Goal: Check status: Check status

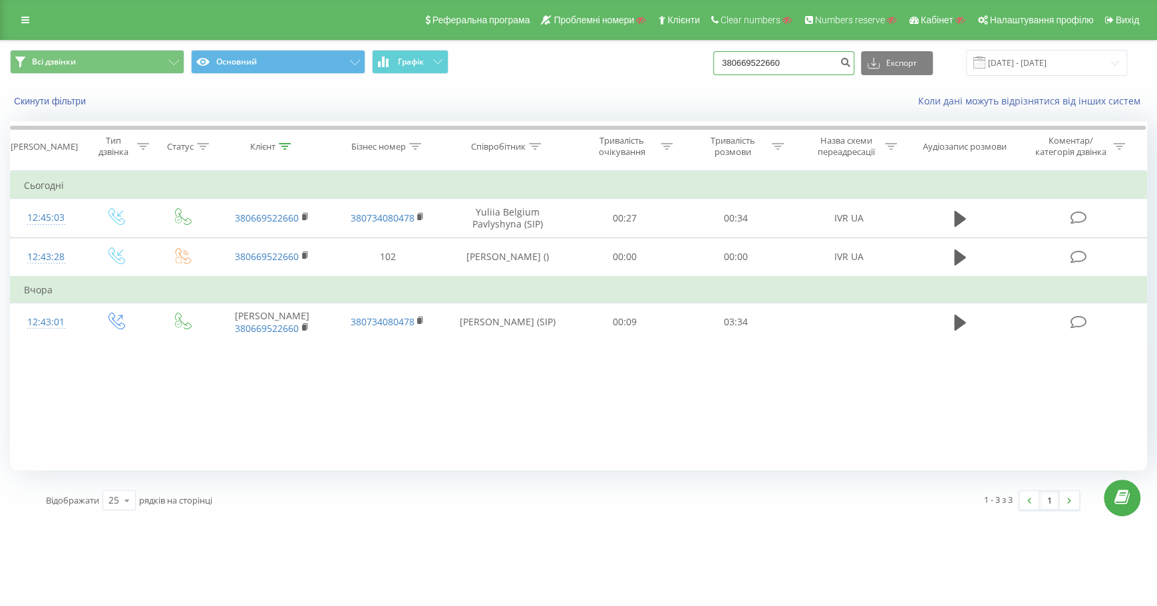
click at [826, 64] on input "380669522660" at bounding box center [783, 63] width 141 height 24
type input "3"
paste input "380681885850"
type input "380681885850"
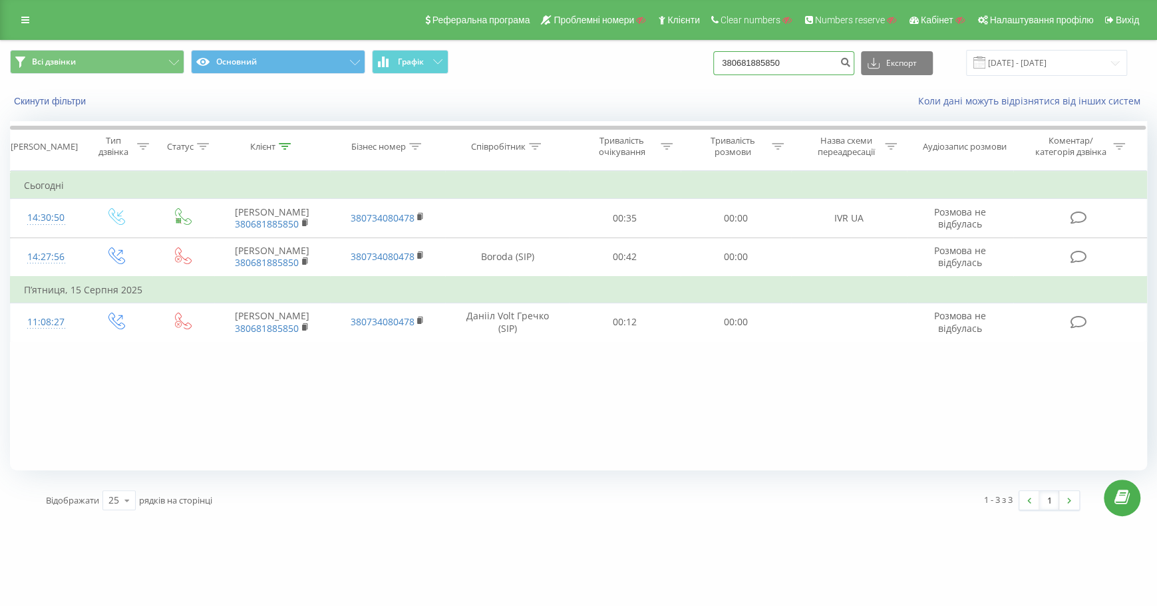
click at [831, 70] on input "380681885850" at bounding box center [783, 63] width 141 height 24
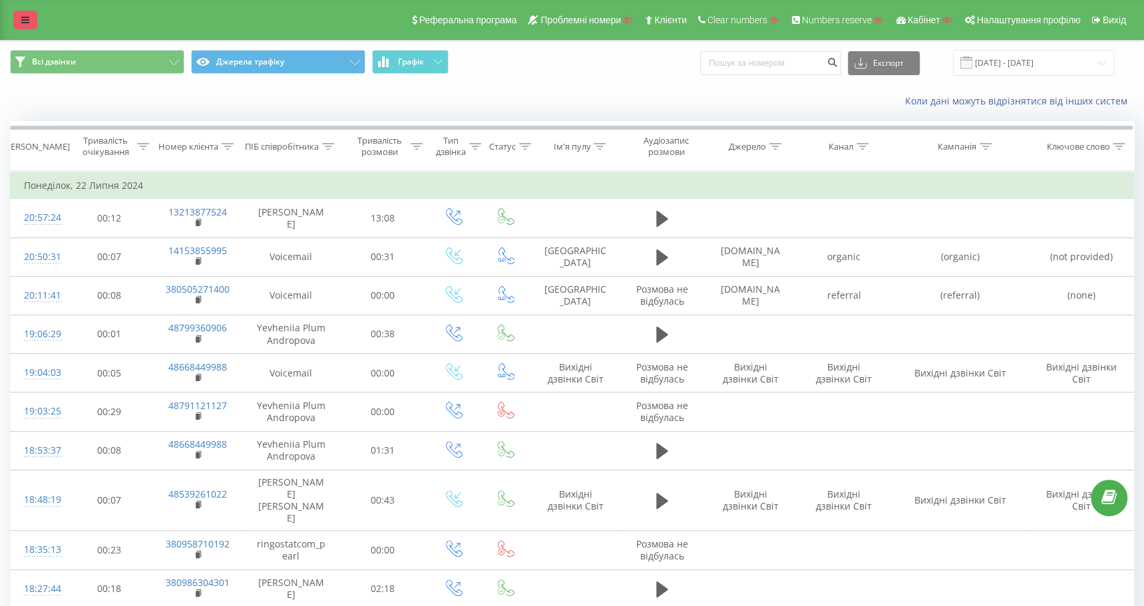
click at [31, 21] on link at bounding box center [25, 20] width 24 height 19
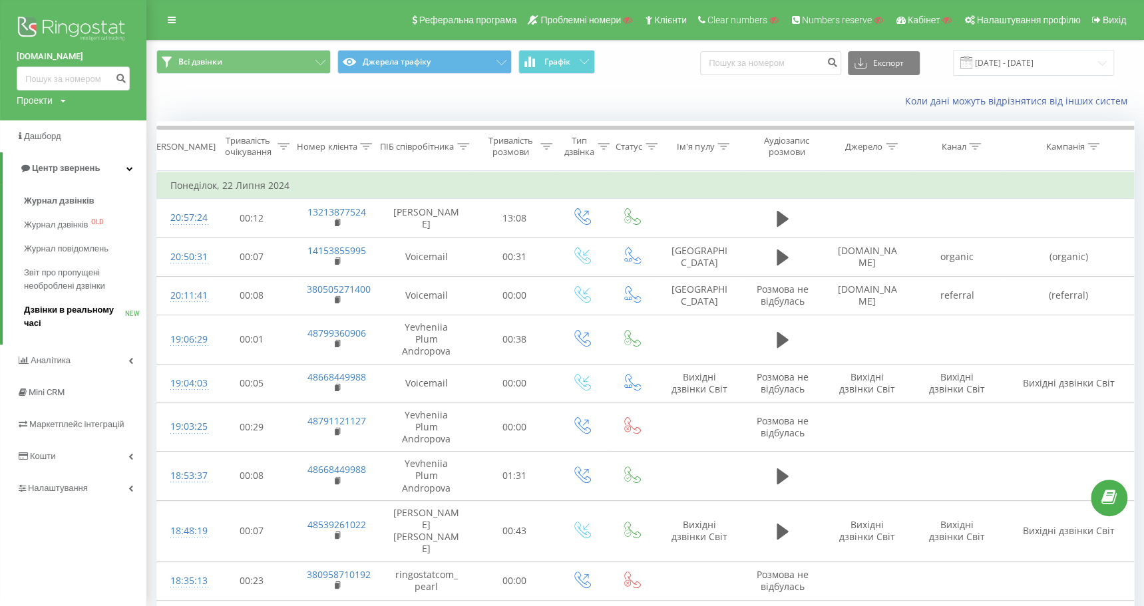
click at [79, 309] on span "Дзвінки в реальному часі" at bounding box center [74, 316] width 101 height 27
click at [96, 310] on span "Дзвінки в реальному часі" at bounding box center [74, 316] width 101 height 27
click at [88, 307] on span "Дзвінки в реальному часі" at bounding box center [74, 316] width 101 height 27
click at [46, 308] on span "Дзвінки в реальному часі" at bounding box center [74, 316] width 101 height 27
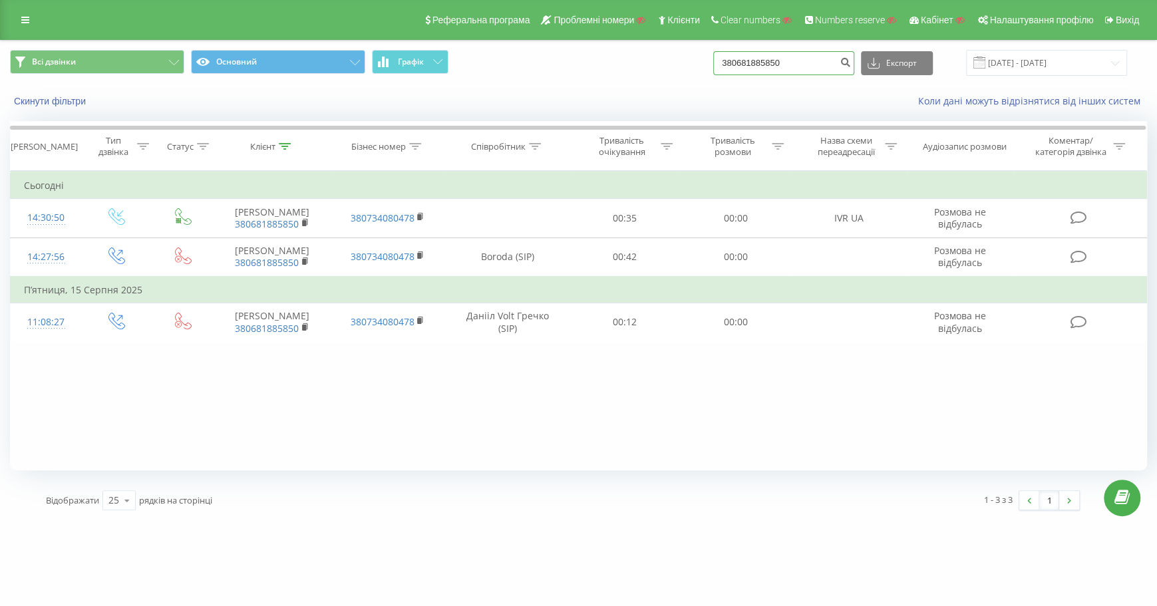
click at [834, 64] on input "380681885850" at bounding box center [783, 63] width 141 height 24
type input "3"
paste input "77471614745"
type input "77471614745"
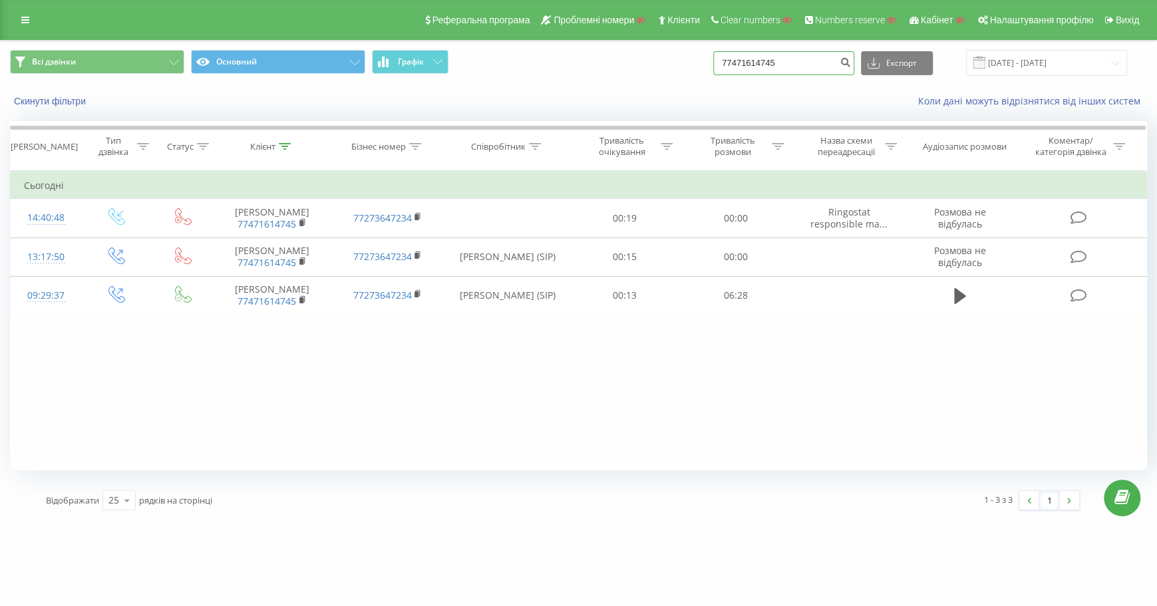
click at [824, 69] on input "77471614745" at bounding box center [783, 63] width 141 height 24
type input "7"
paste input "380676792592"
type input "380676792592"
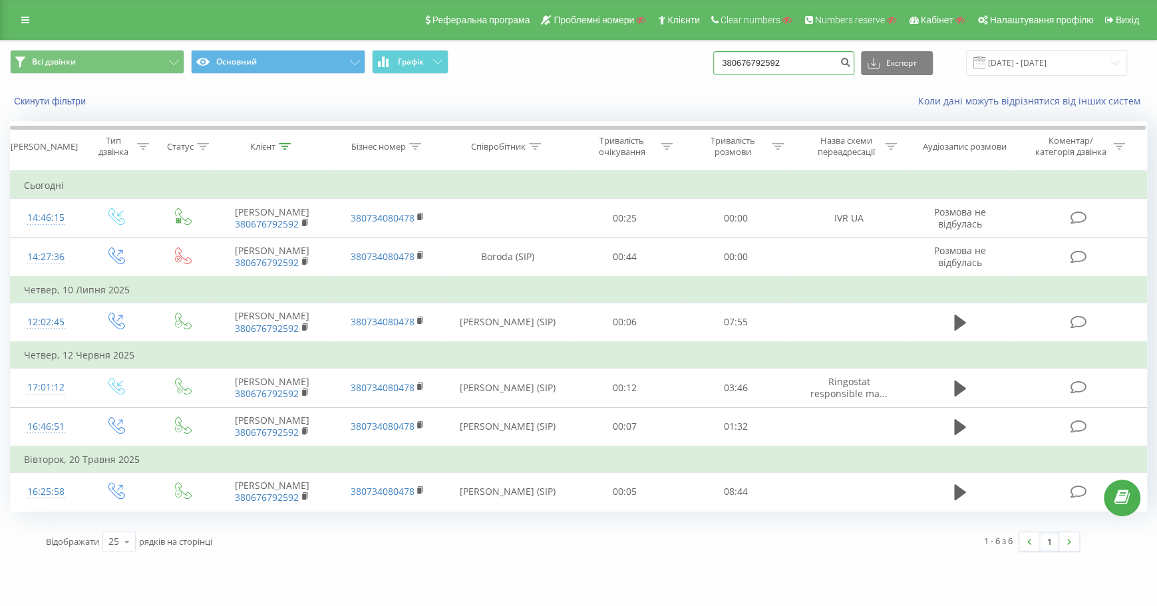
click at [830, 66] on input "380676792592" at bounding box center [783, 63] width 141 height 24
type input "3"
paste input "380676792592"
type input "380676792592"
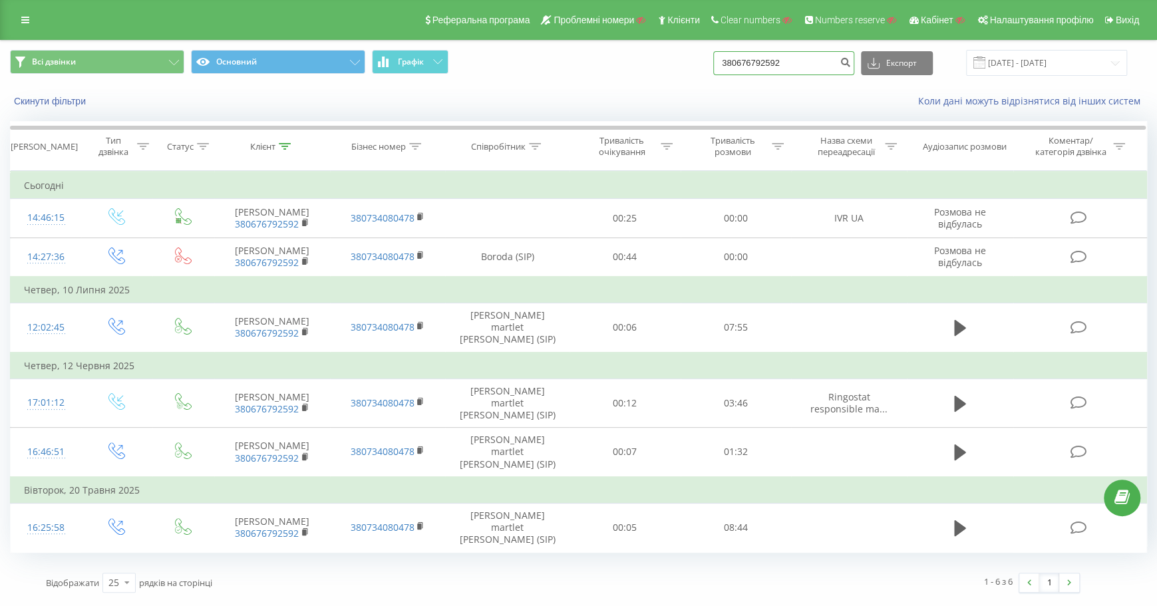
click at [833, 66] on input "380676792592" at bounding box center [783, 63] width 141 height 24
type input "3"
paste input "380668205097"
type input "380668205097"
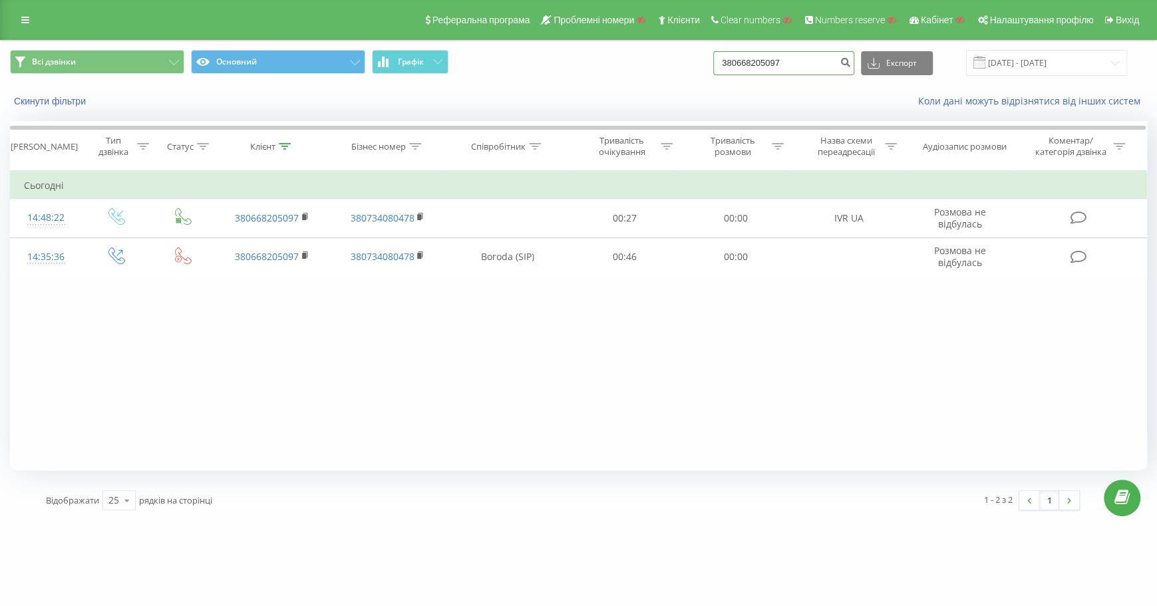
click at [837, 62] on input "380668205097" at bounding box center [783, 63] width 141 height 24
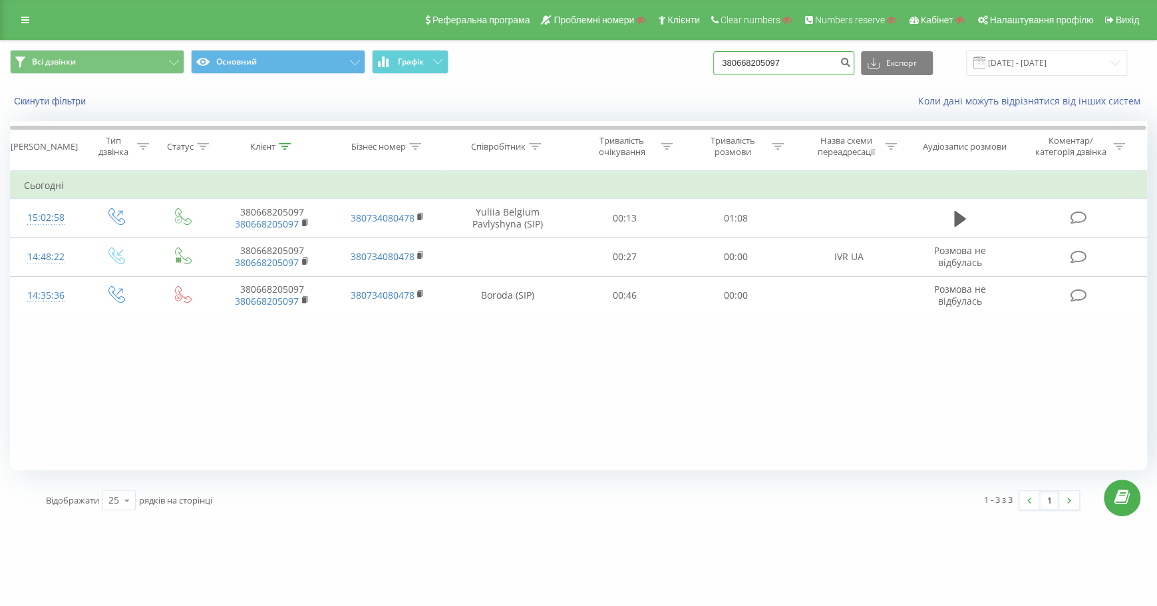
click at [826, 61] on input "380668205097" at bounding box center [783, 63] width 141 height 24
type input "3"
paste input "380676792592"
type input "380676792592"
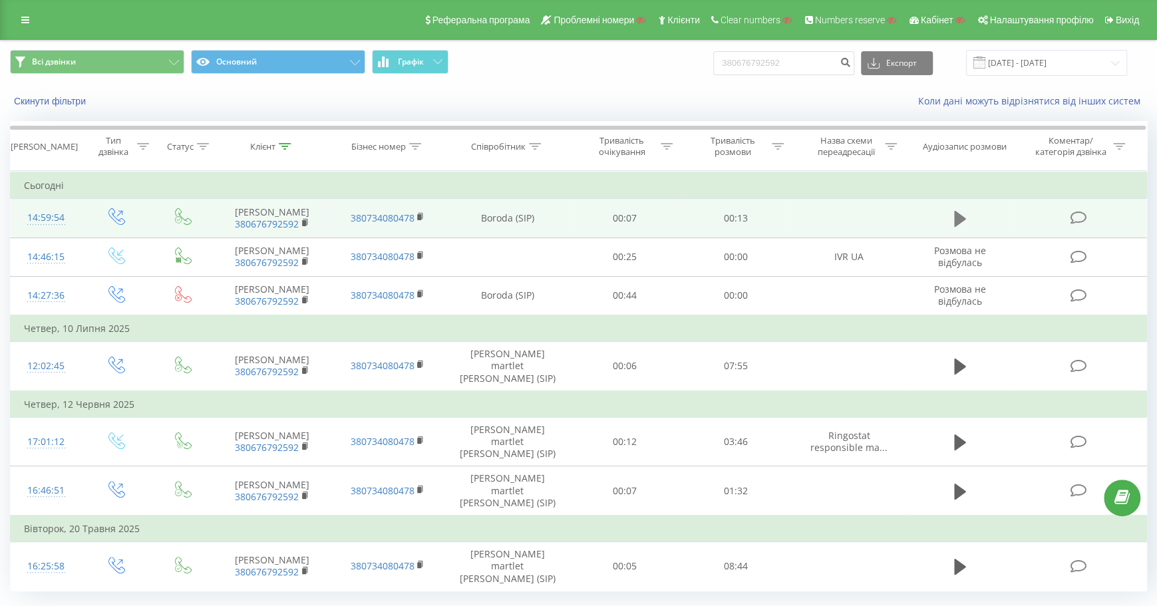
click at [956, 220] on icon at bounding box center [960, 219] width 12 height 16
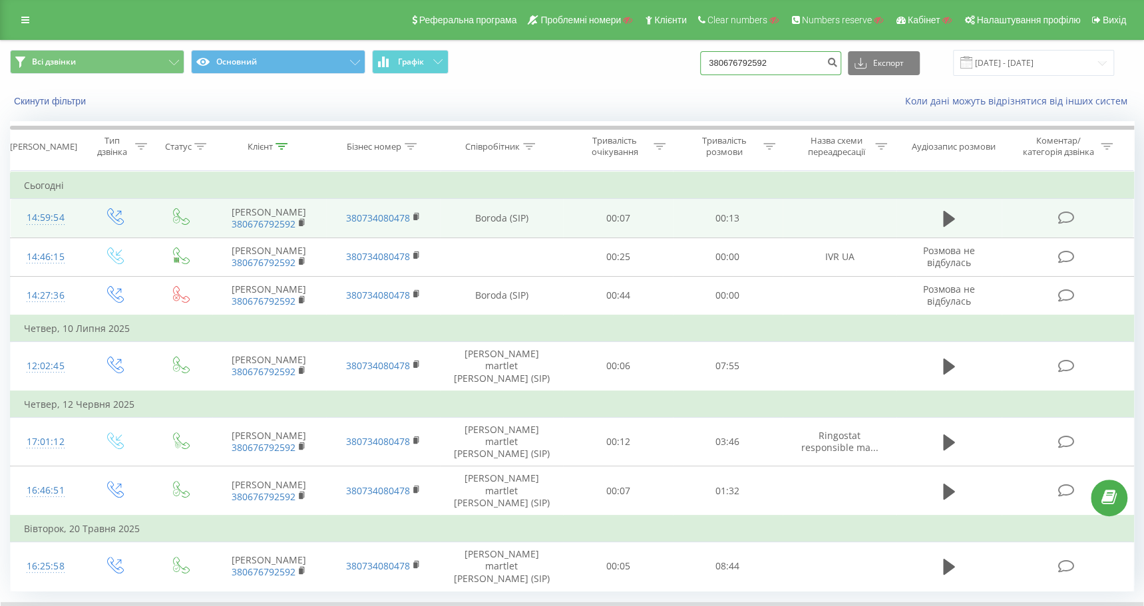
click at [828, 64] on input "380676792592" at bounding box center [770, 63] width 141 height 24
type input "3"
paste input "380634246034"
type input "380634246034"
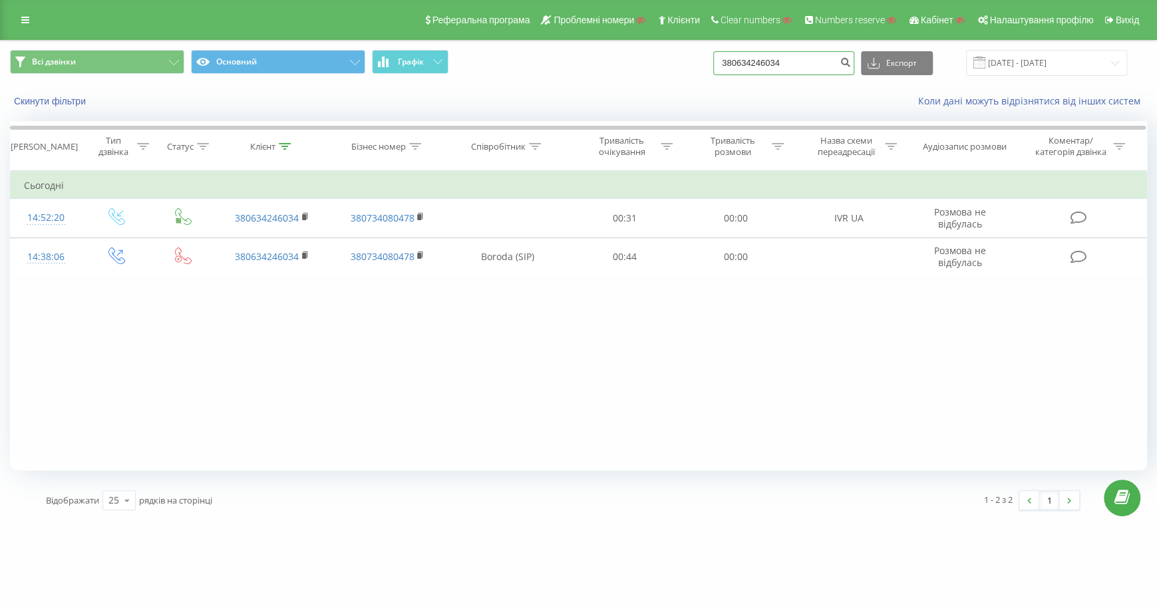
click at [842, 66] on input "380634246034" at bounding box center [783, 63] width 141 height 24
type input "3"
paste input "380634246034"
type input "380634246034"
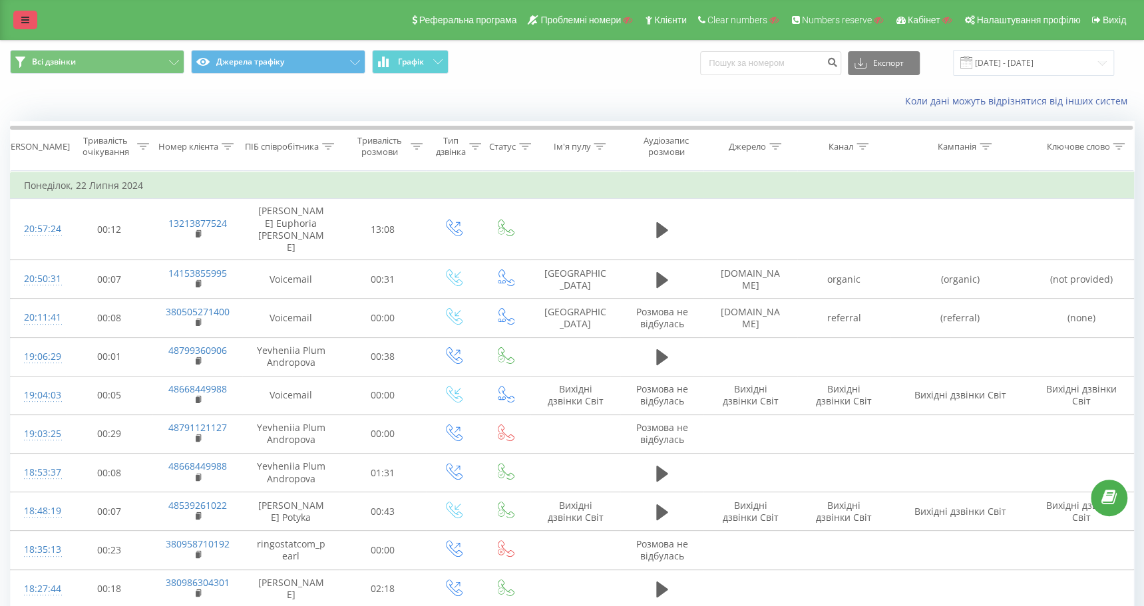
click at [21, 15] on icon at bounding box center [25, 19] width 8 height 9
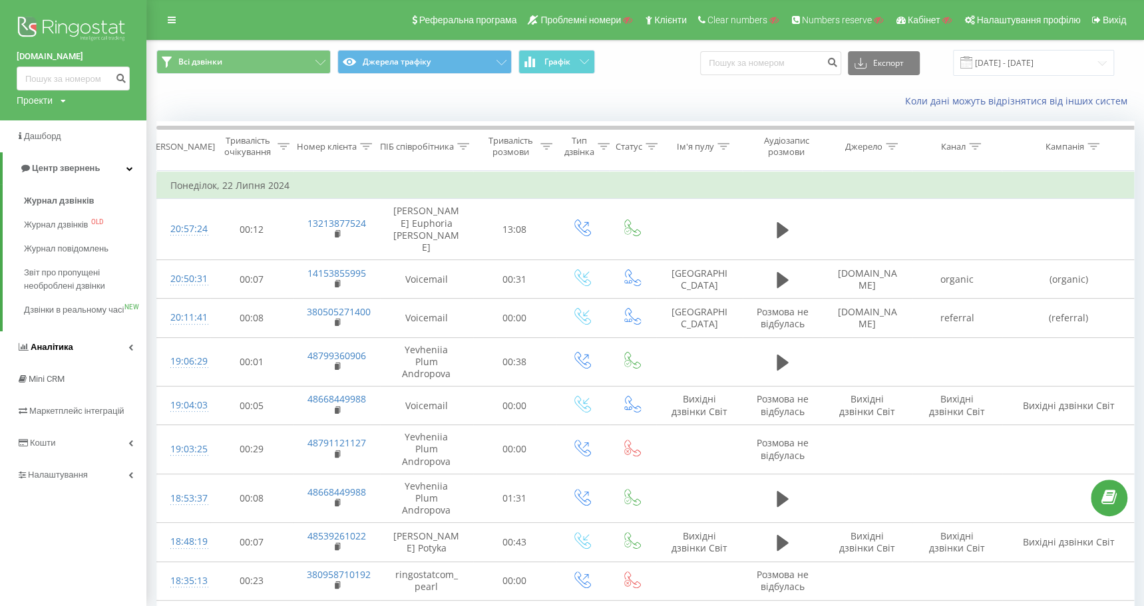
click at [61, 354] on span "Аналiтика" at bounding box center [45, 347] width 57 height 13
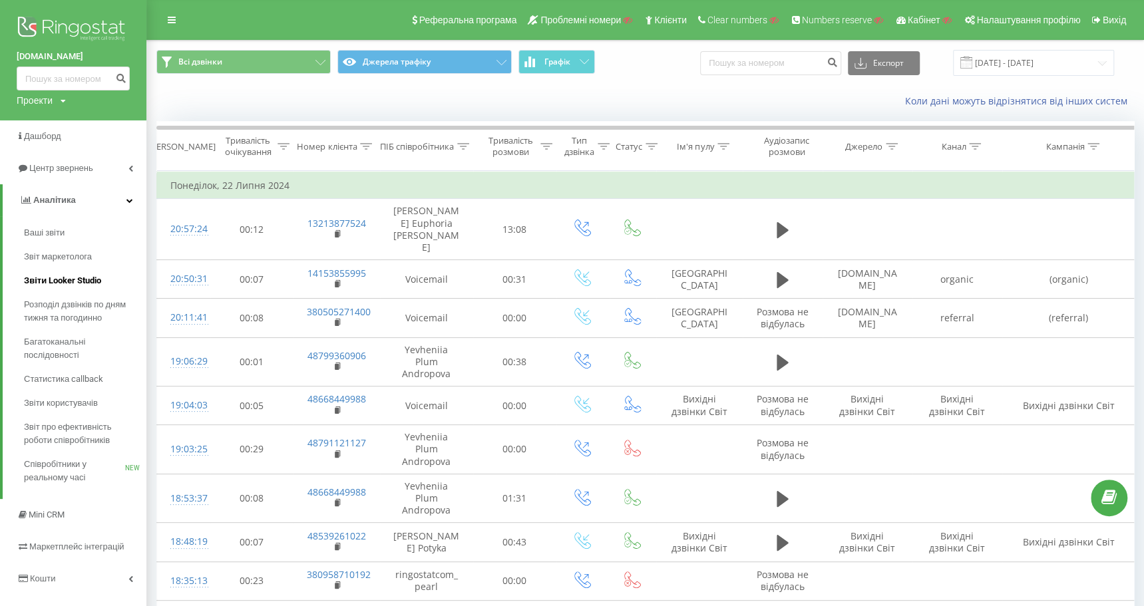
click at [84, 281] on span "Звіти Looker Studio" at bounding box center [62, 280] width 77 height 13
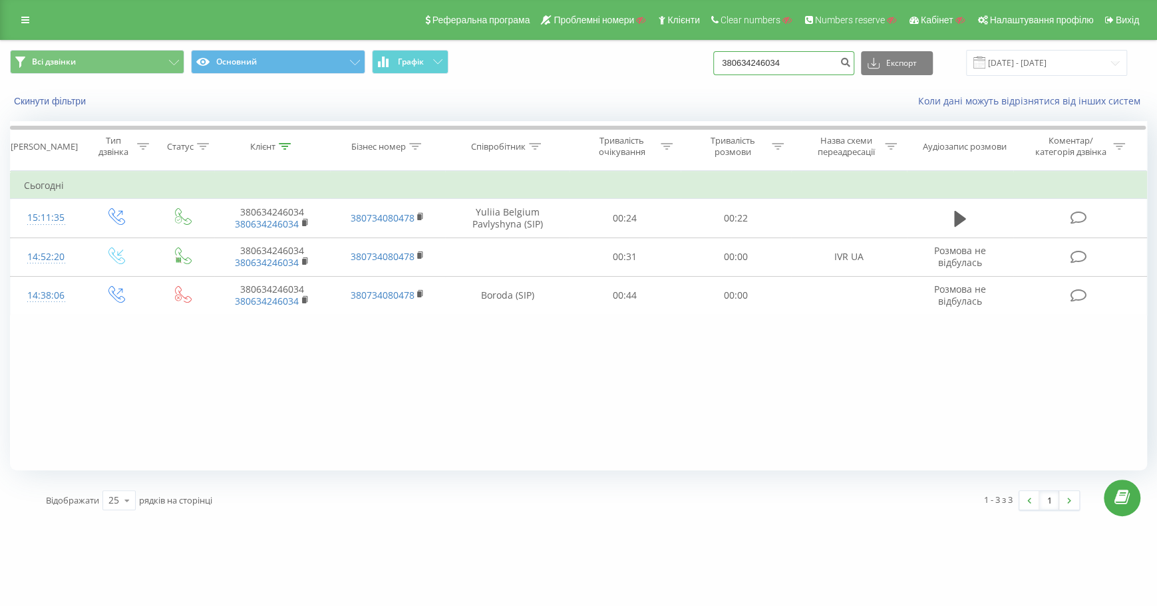
click at [834, 65] on input "380634246034" at bounding box center [783, 63] width 141 height 24
type input "3"
paste input "380671325399"
type input "380671325399"
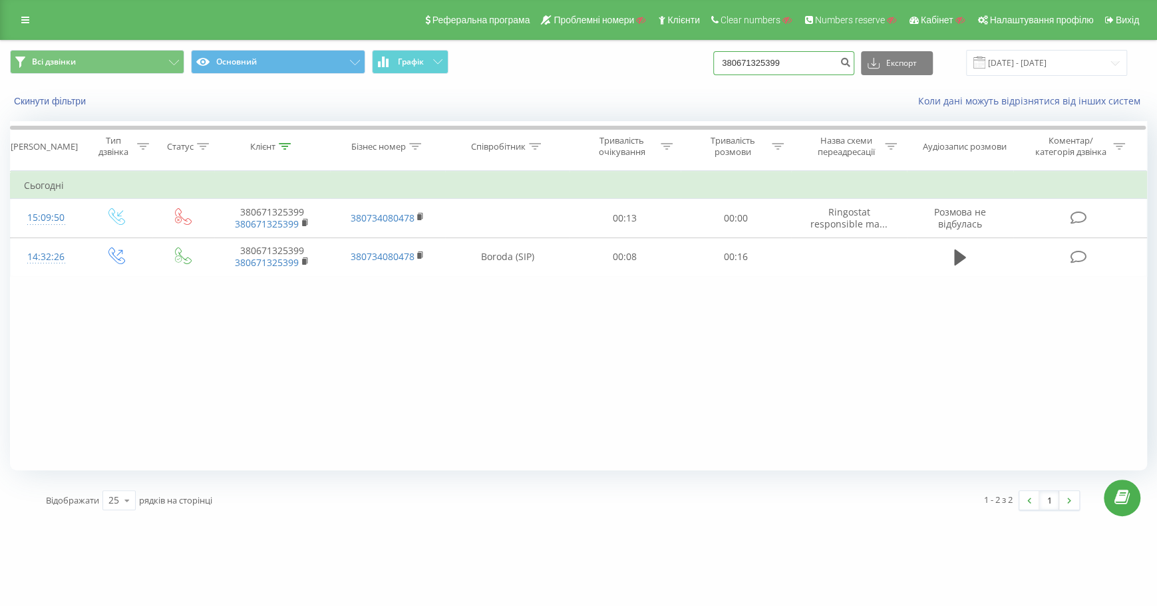
click at [826, 61] on input "380671325399" at bounding box center [783, 63] width 141 height 24
type input "3"
paste input "380966266759"
type input "380966266759"
click at [848, 64] on input "380966266759" at bounding box center [783, 63] width 141 height 24
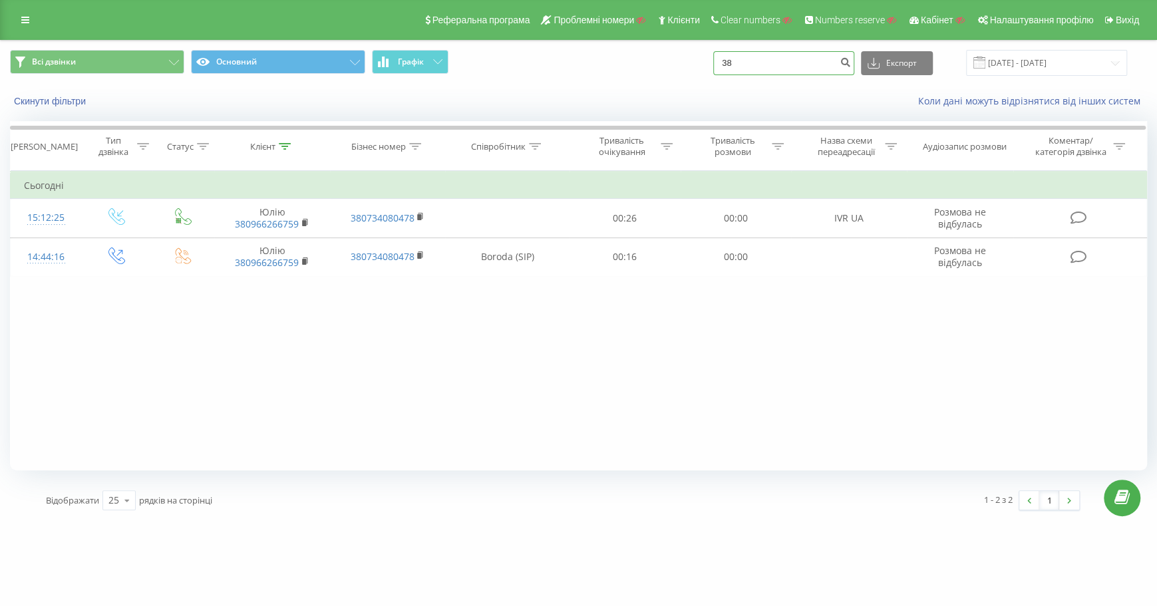
type input "3"
paste input "380676792592"
type input "380676792592"
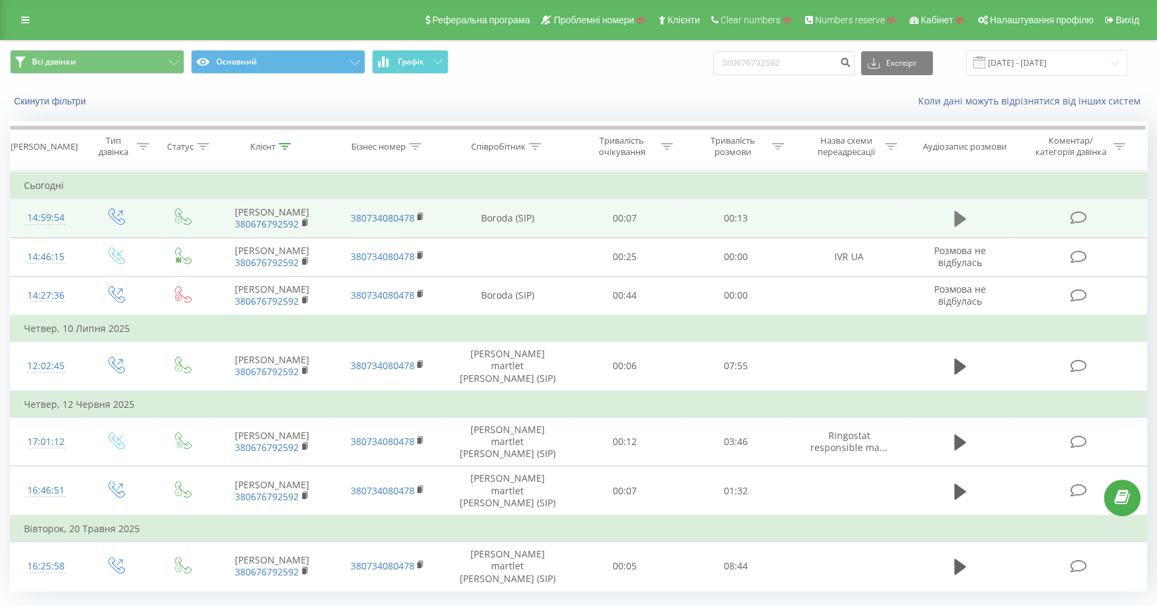
click at [965, 220] on button at bounding box center [960, 219] width 20 height 20
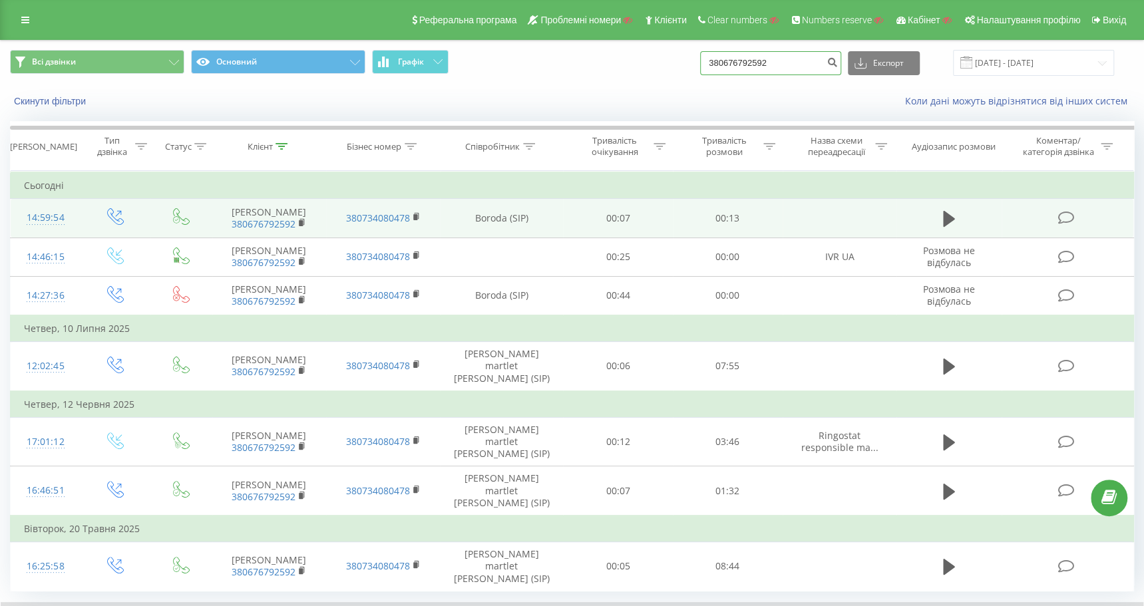
click at [834, 65] on input "380676792592" at bounding box center [770, 63] width 141 height 24
type input "3"
paste input "380737455779"
type input "380737455779"
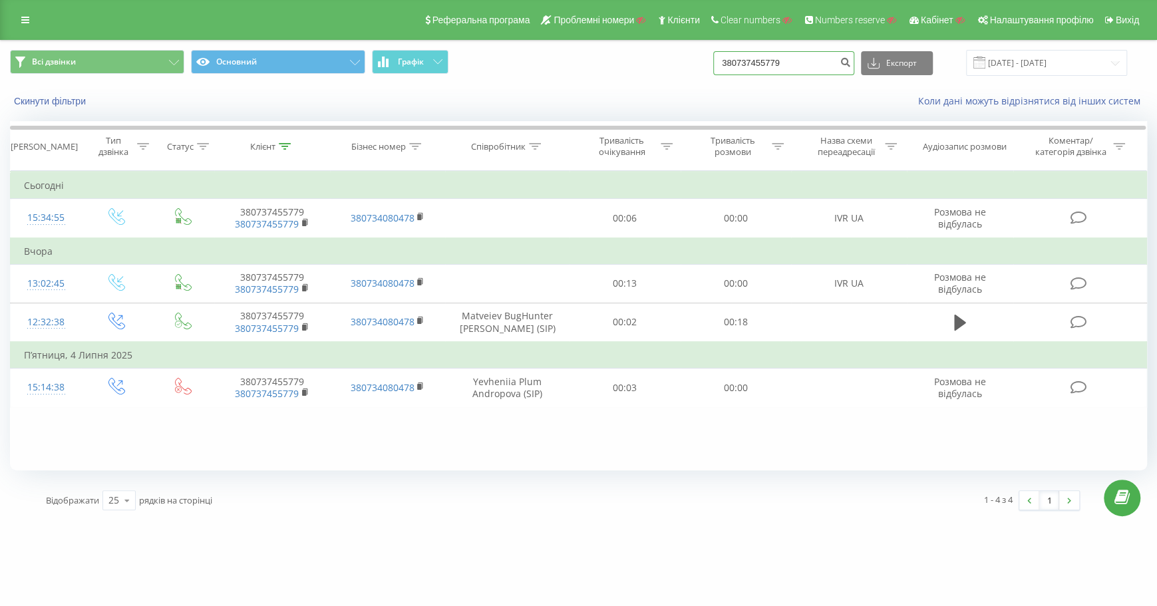
click at [830, 65] on input "380737455779" at bounding box center [783, 63] width 141 height 24
type input "3"
paste input "380999496504"
type input "380999496504"
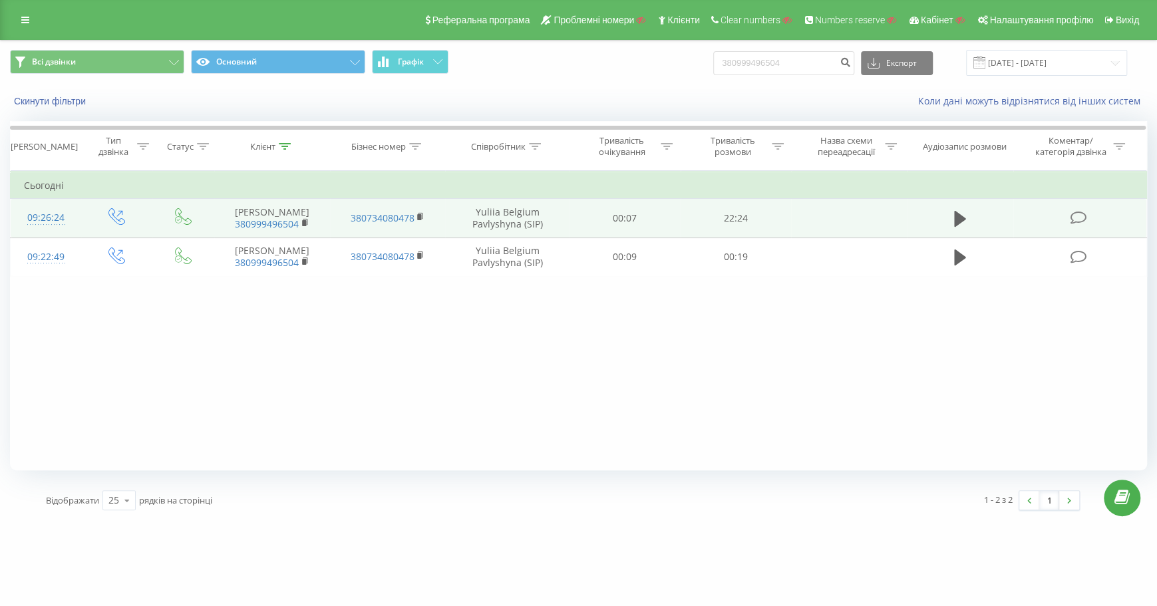
click at [1084, 215] on icon at bounding box center [1079, 218] width 17 height 14
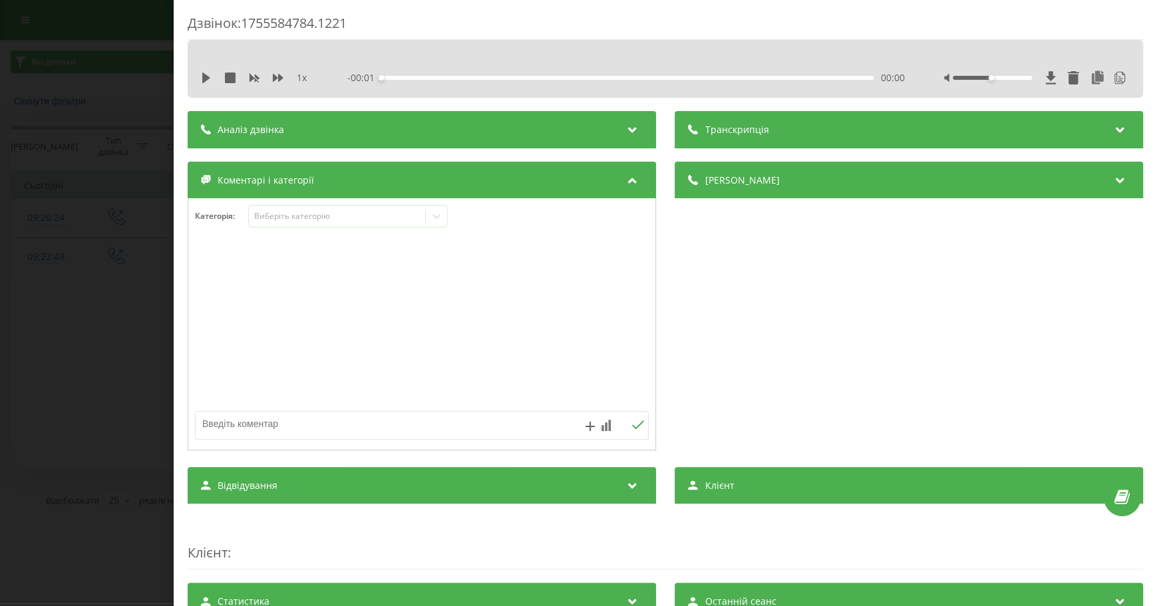
click at [628, 125] on icon at bounding box center [632, 127] width 16 height 13
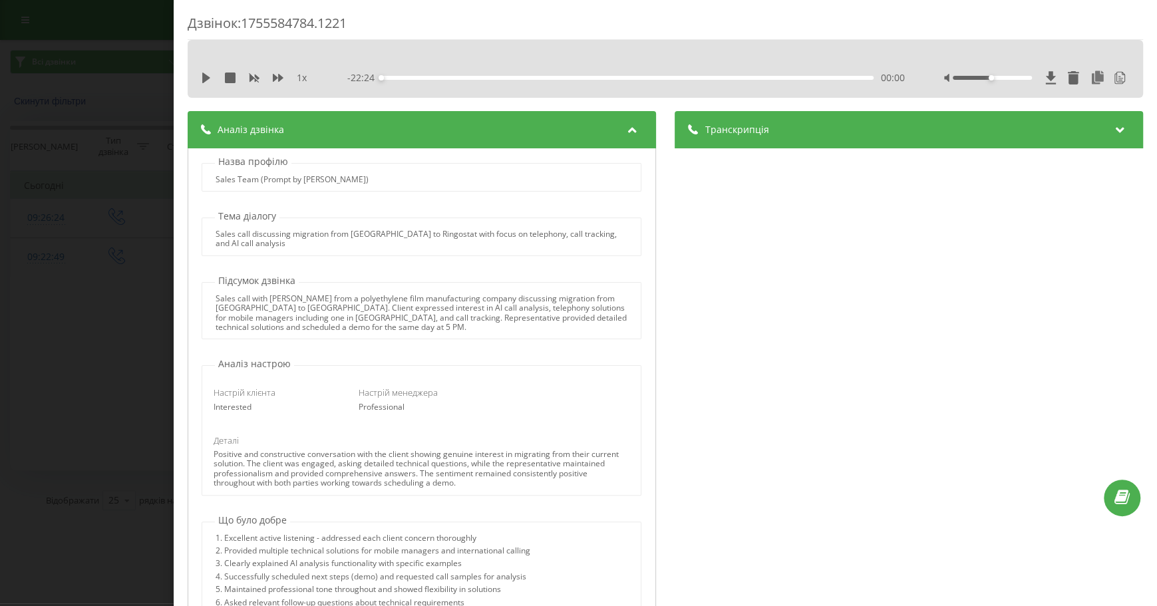
click at [1112, 128] on icon at bounding box center [1120, 127] width 16 height 13
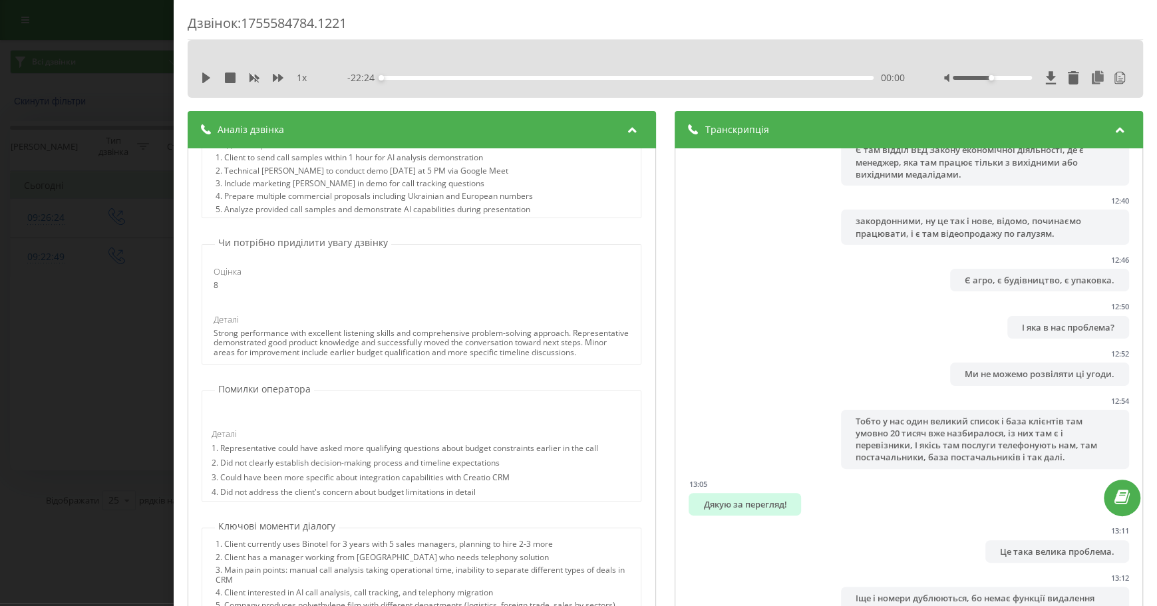
scroll to position [697, 0]
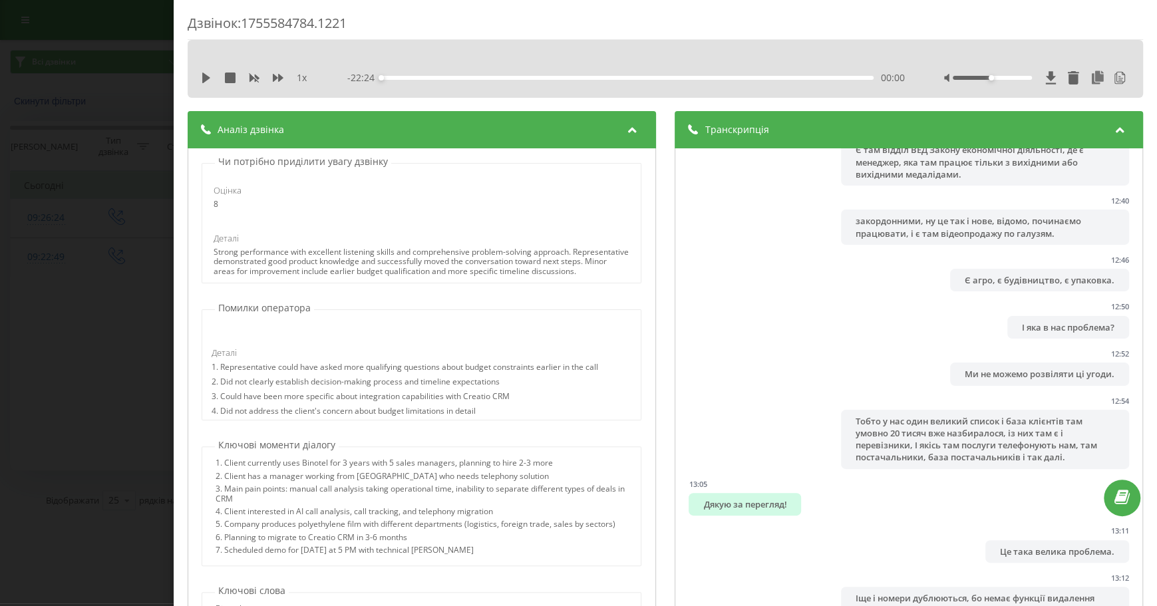
click at [127, 383] on div "Дзвінок : 1755584784.1221 1 x - 22:24 00:00 00:00 Транскрипція 00:00 Алло. 00:0…" at bounding box center [578, 303] width 1157 height 606
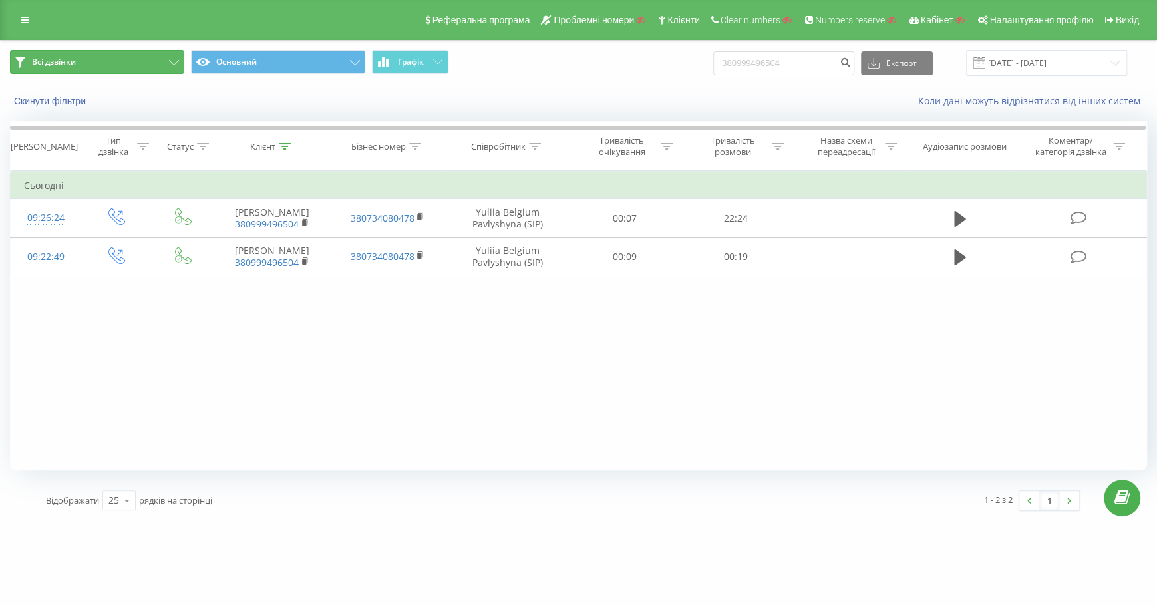
click at [164, 63] on button "Всі дзвінки" at bounding box center [97, 62] width 174 height 24
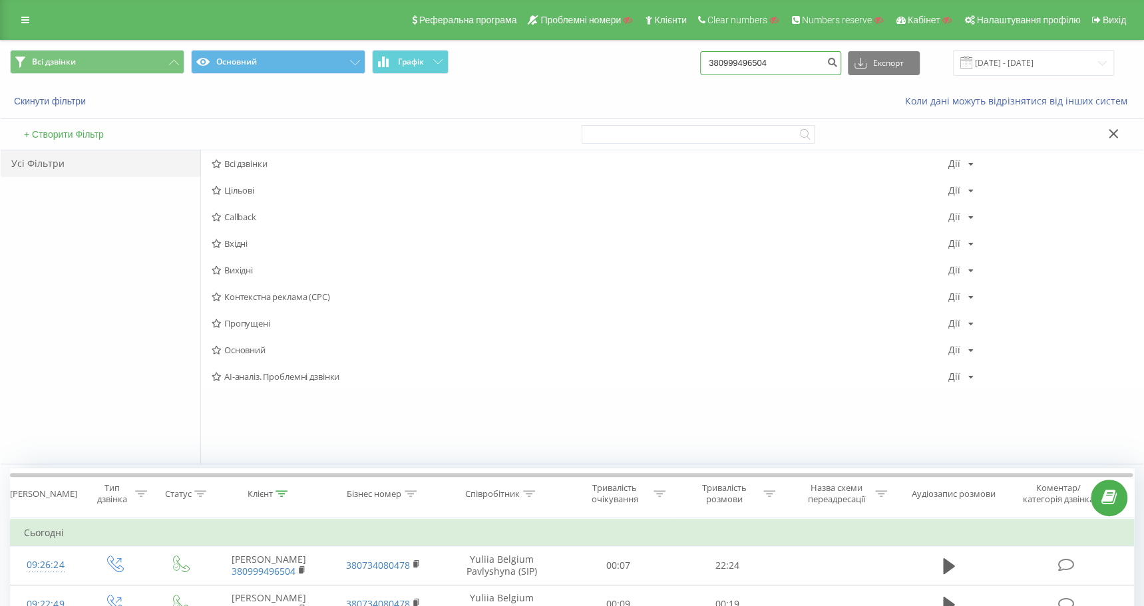
drag, startPoint x: 819, startPoint y: 67, endPoint x: 693, endPoint y: 47, distance: 127.4
click at [693, 47] on div "Всі дзвінки Основний Графік 380999496504 Експорт .csv .xls .xlsx 19.05.2025 - 1…" at bounding box center [572, 63] width 1142 height 45
click at [276, 377] on span "AI-аналіз. Проблемні дзвінки" at bounding box center [580, 376] width 737 height 9
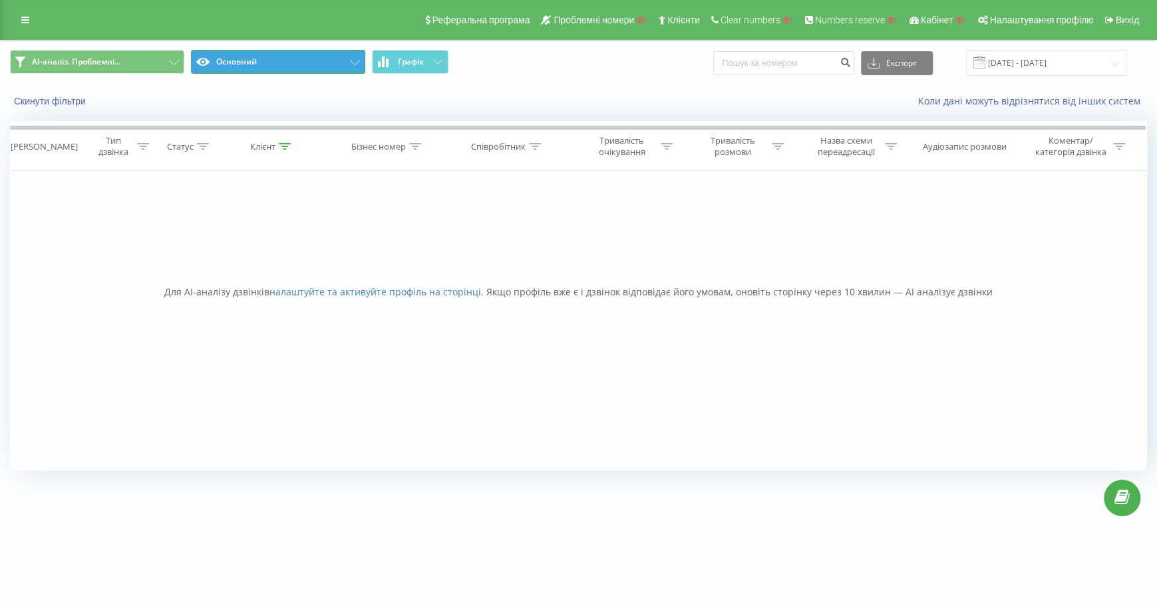
click at [315, 59] on button "Основний" at bounding box center [278, 62] width 174 height 24
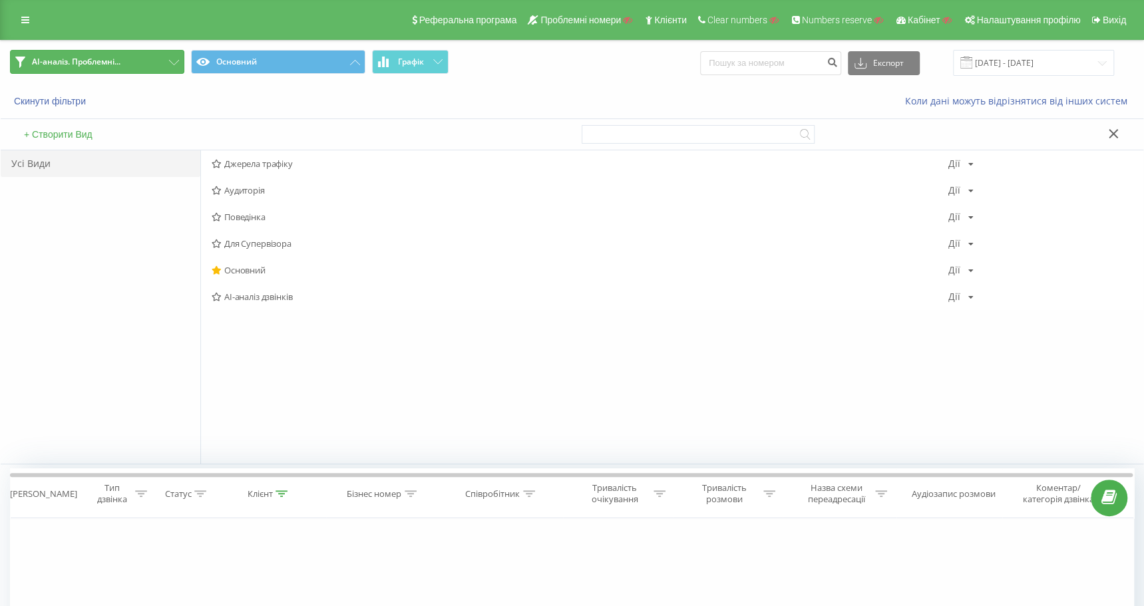
click at [106, 67] on span "AI-аналіз. Проблемні..." at bounding box center [76, 62] width 88 height 11
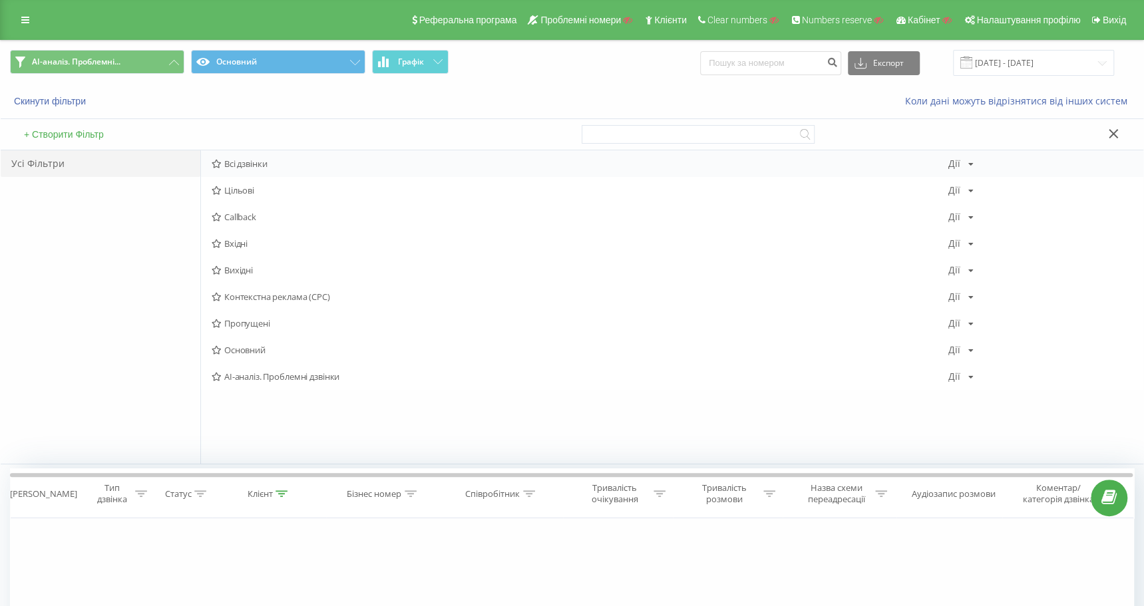
click at [252, 163] on span "Всі дзвінки" at bounding box center [580, 163] width 737 height 9
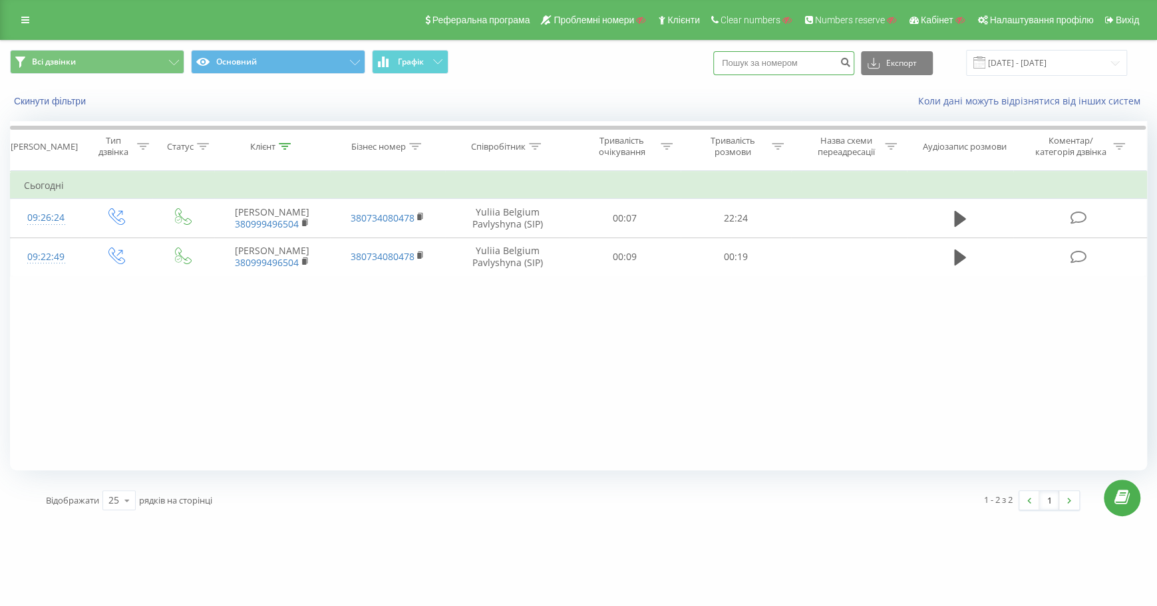
click at [812, 71] on input at bounding box center [783, 63] width 141 height 24
paste input "380671325399"
type input "380671325399"
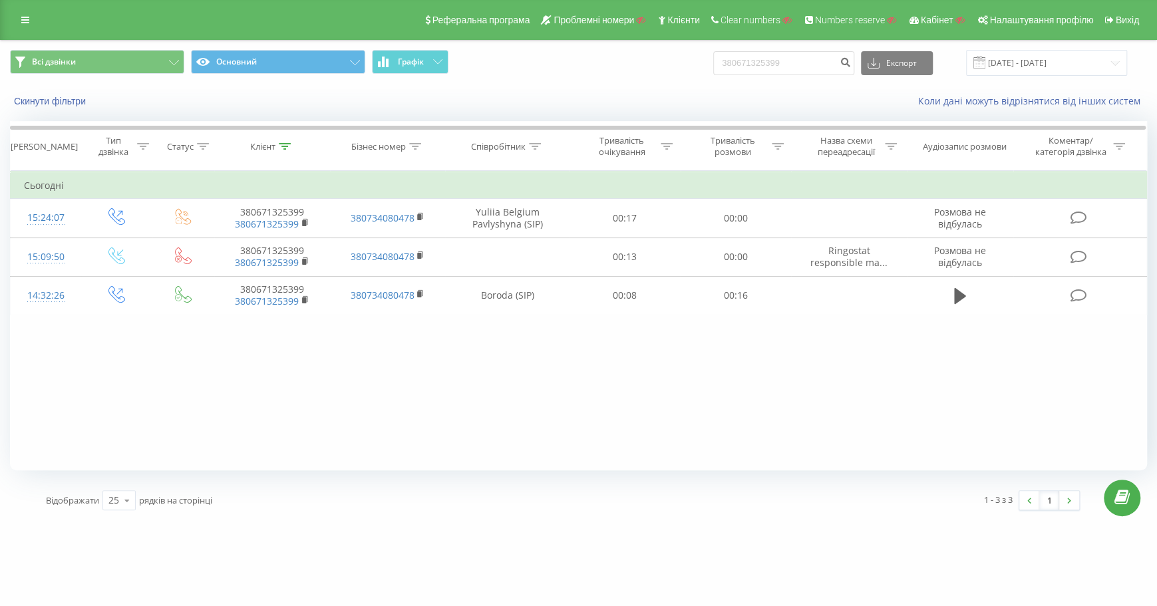
click at [557, 104] on div "Коли дані можуть відрізнятися вiд інших систем" at bounding box center [795, 100] width 723 height 13
click at [838, 59] on input "380671325399" at bounding box center [783, 63] width 141 height 24
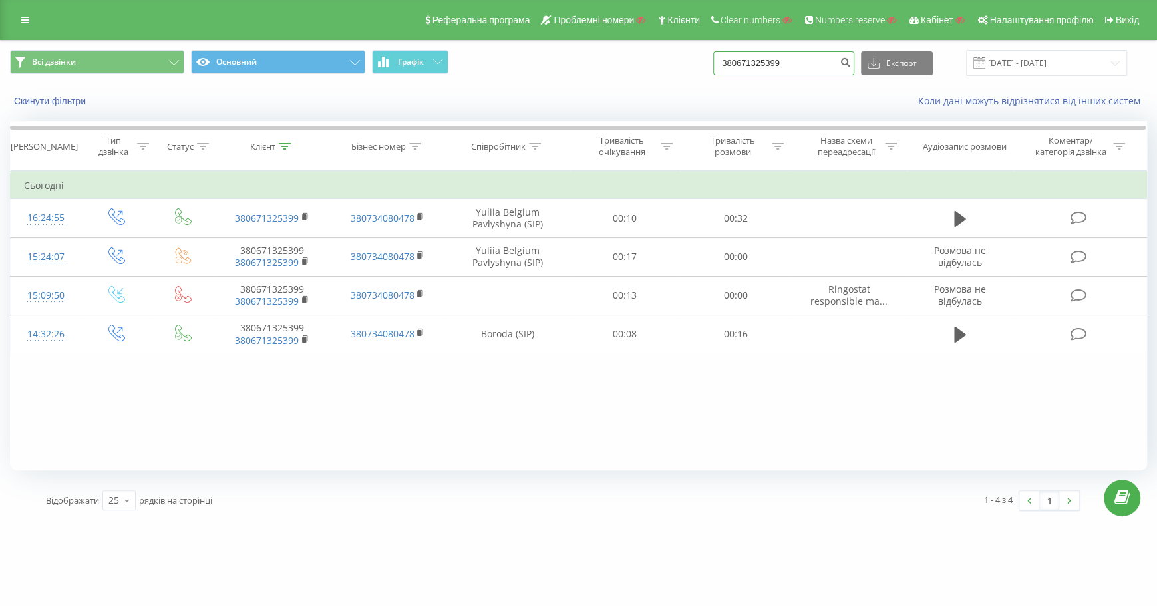
click at [824, 65] on input "380671325399" at bounding box center [783, 63] width 141 height 24
type input "3"
paste input "48781400095"
type input "48781400095"
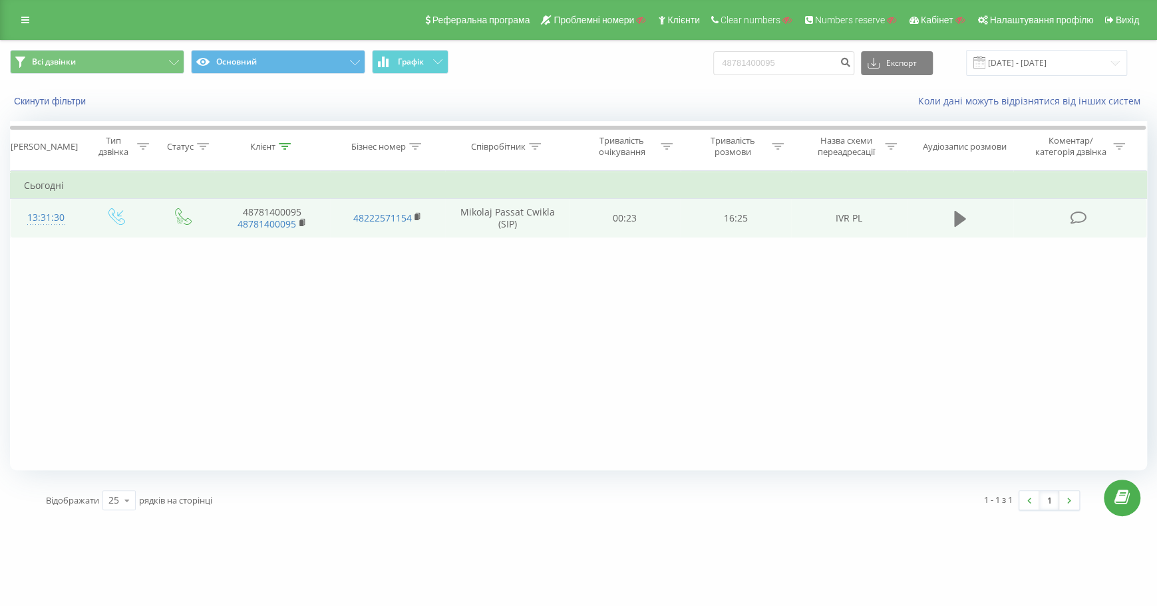
click at [958, 217] on icon at bounding box center [960, 219] width 12 height 16
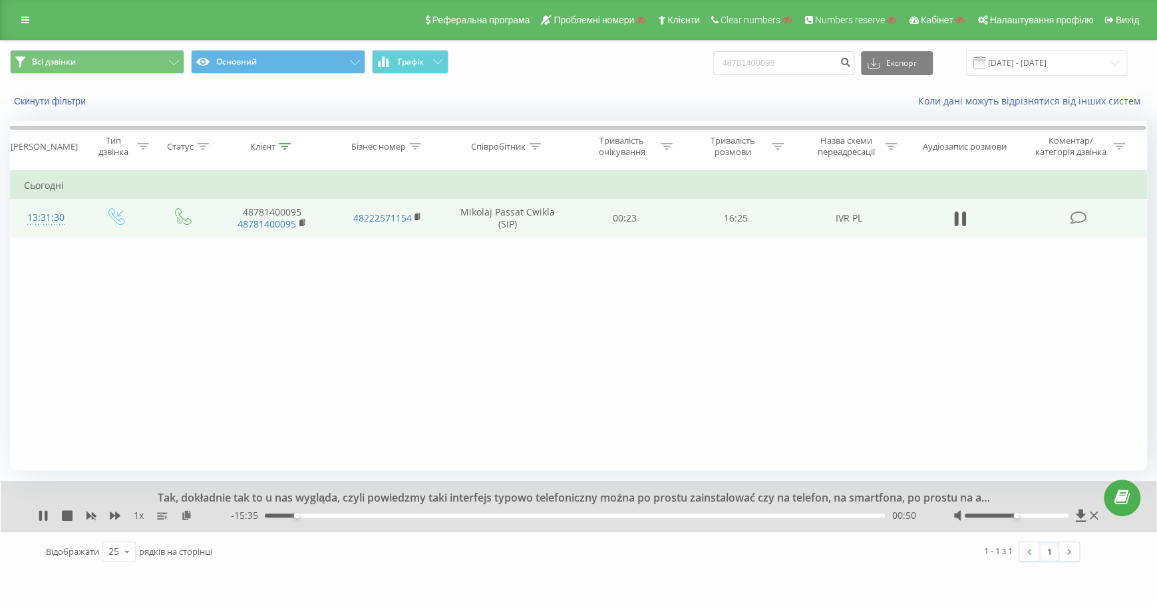
click at [1075, 219] on icon at bounding box center [1079, 218] width 17 height 14
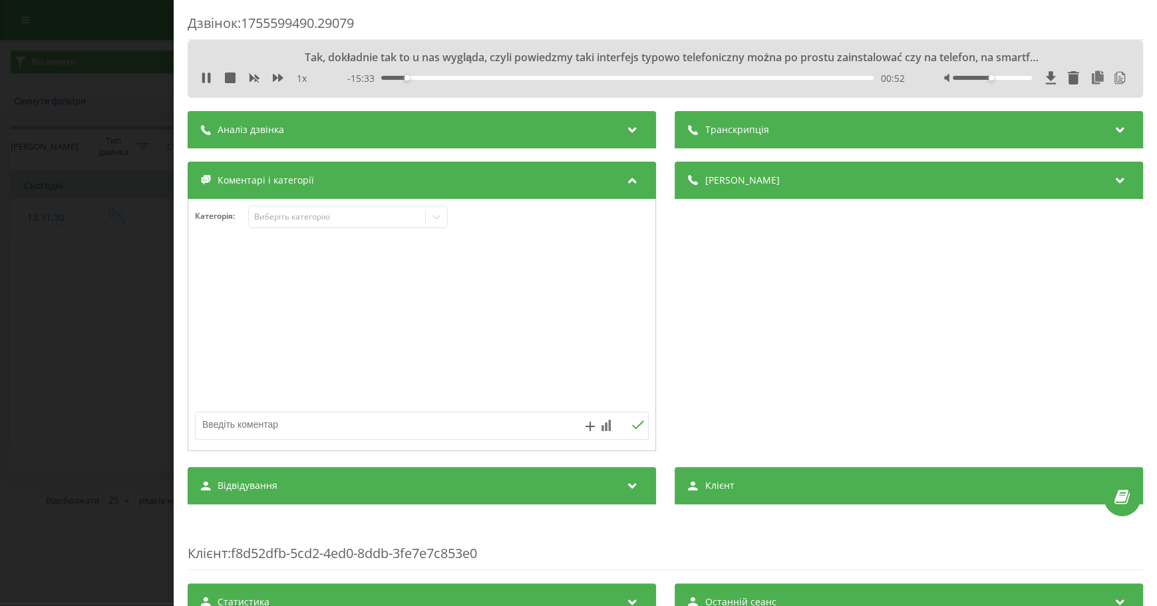
click at [1112, 132] on icon at bounding box center [1120, 127] width 16 height 13
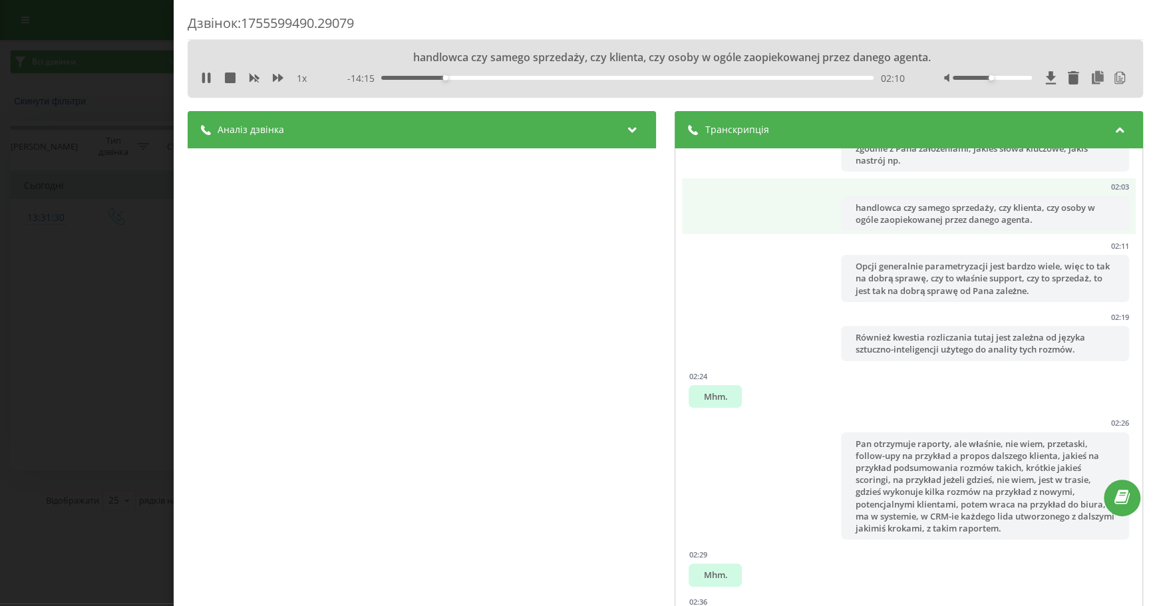
scroll to position [1456, 0]
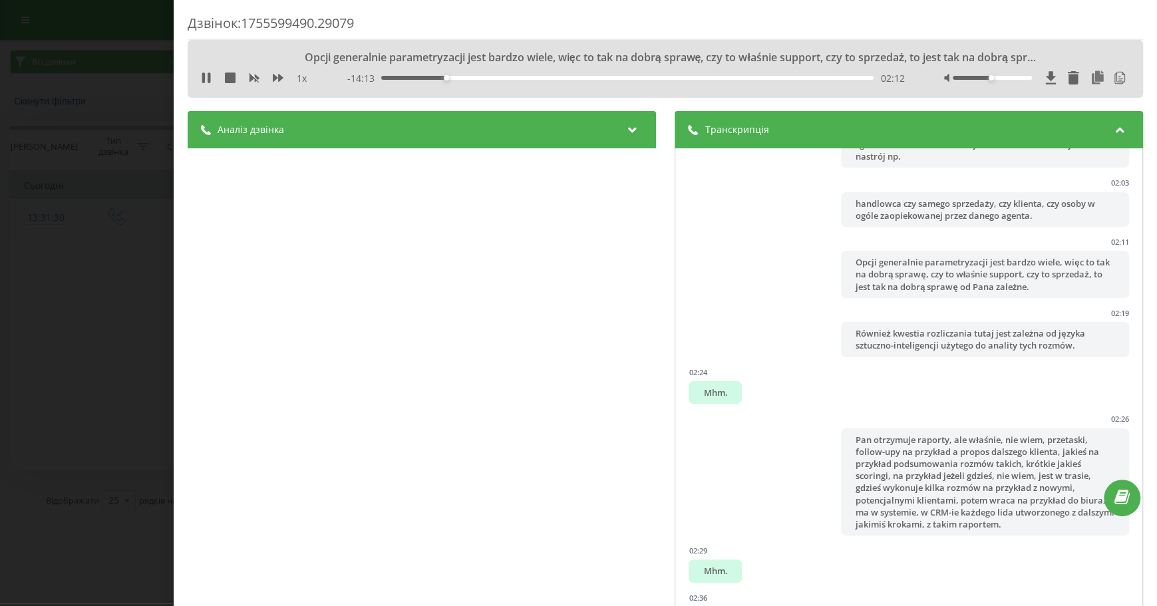
click at [135, 244] on div "Дзвінок : 1755599490.29079 Opcji generalnie parametryzacji jest bardzo wiele, w…" at bounding box center [578, 303] width 1157 height 606
